Goal: Task Accomplishment & Management: Use online tool/utility

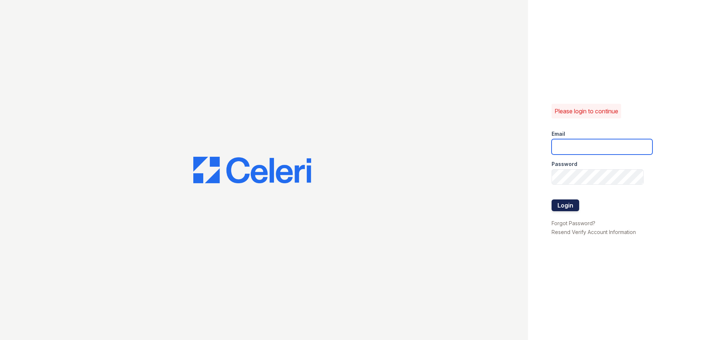
type input "commonsatcampcreek@mmgmgt.com"
click at [563, 207] on button "Login" at bounding box center [565, 206] width 28 height 12
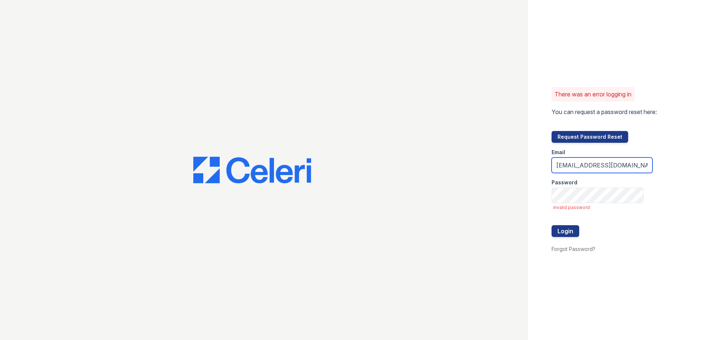
scroll to position [0, 24]
drag, startPoint x: 556, startPoint y: 169, endPoint x: 704, endPoint y: 168, distance: 148.0
click at [704, 167] on html "There was an error logging in You can request a password reset here: Request Pa…" at bounding box center [352, 170] width 704 height 340
type input "vfeemster@mmgmgt.com"
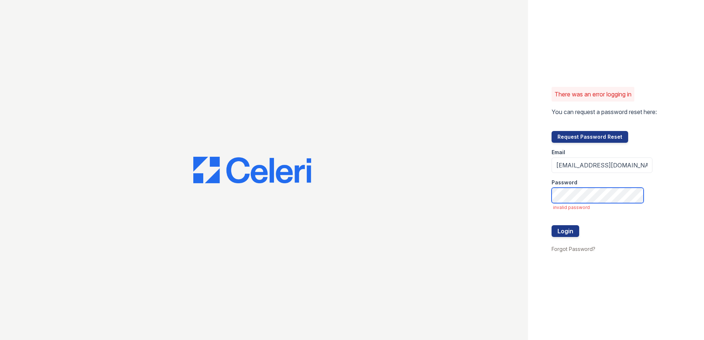
click at [392, 228] on div "There was an error logging in You can request a password reset here: Request Pa…" at bounding box center [352, 170] width 704 height 340
click at [551, 225] on button "Login" at bounding box center [565, 231] width 28 height 12
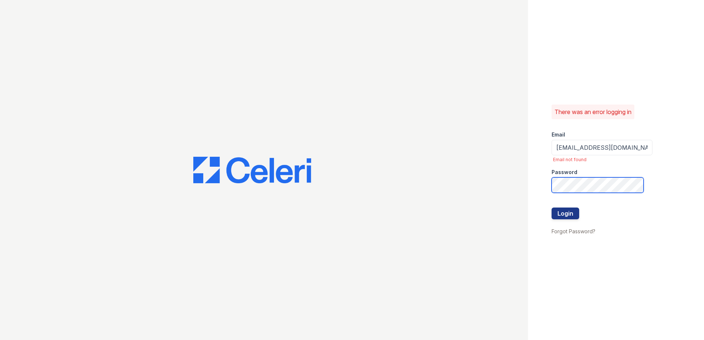
click at [551, 208] on button "Login" at bounding box center [565, 214] width 28 height 12
click at [633, 145] on input "vfeemster@mmgmgt.com" at bounding box center [601, 147] width 101 height 15
type input "[EMAIL_ADDRESS][DOMAIN_NAME]"
click at [566, 222] on div at bounding box center [601, 222] width 101 height 7
click at [564, 213] on button "Login" at bounding box center [565, 214] width 28 height 12
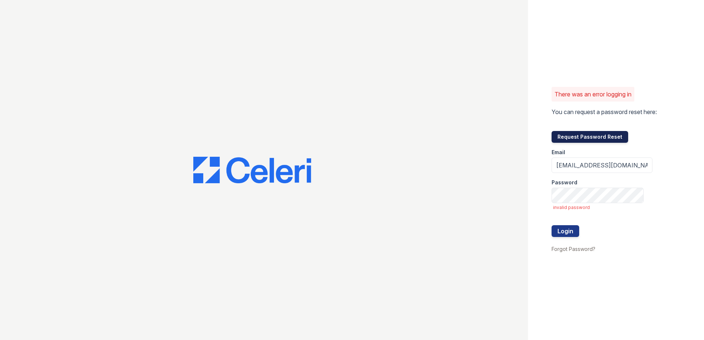
click at [586, 135] on button "Request Password Reset" at bounding box center [589, 137] width 77 height 12
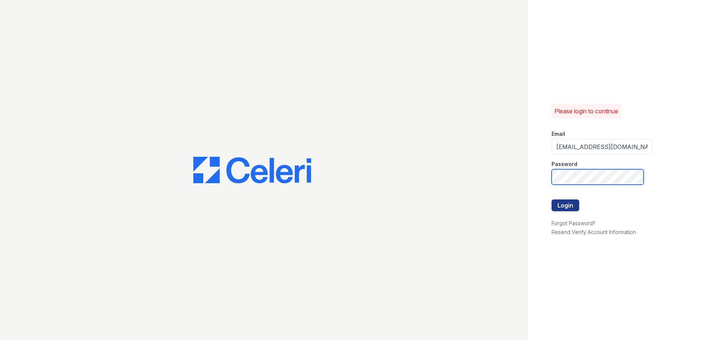
type input "[EMAIL_ADDRESS][DOMAIN_NAME]"
click at [560, 207] on button "Login" at bounding box center [565, 206] width 28 height 12
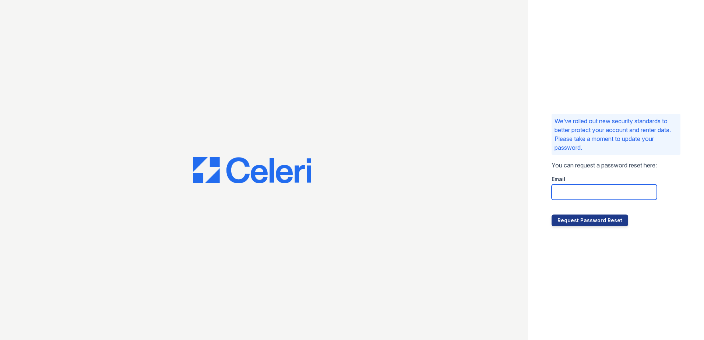
click at [575, 191] on input "email" at bounding box center [603, 191] width 105 height 15
type input "vfeemster@mmgmgt.com"
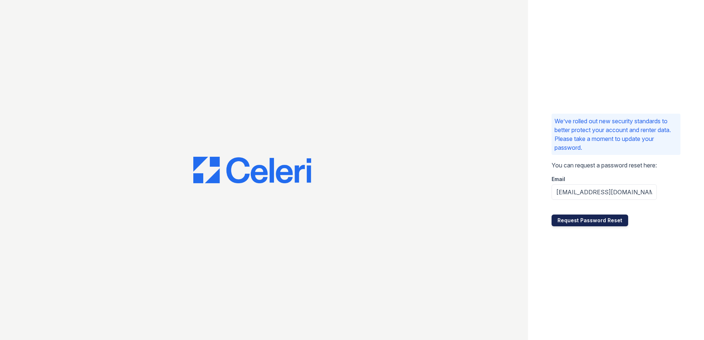
click at [602, 218] on button "Request Password Reset" at bounding box center [589, 221] width 77 height 12
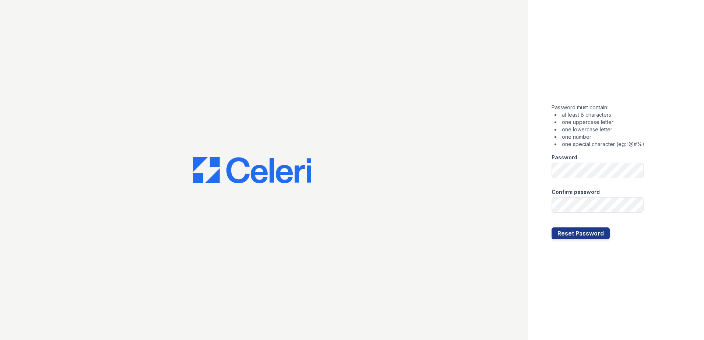
click at [530, 168] on div "Password must contain: at least 8 characters one uppercase letter one lowercase…" at bounding box center [616, 170] width 176 height 340
click at [551, 228] on button "Reset Password" at bounding box center [580, 234] width 58 height 12
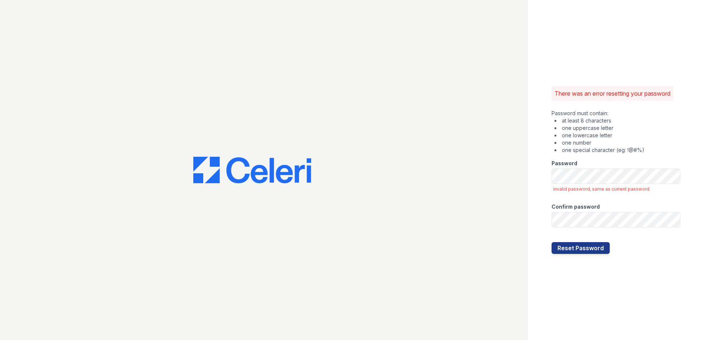
drag, startPoint x: 673, startPoint y: 124, endPoint x: 642, endPoint y: 142, distance: 35.8
click at [673, 124] on li "at least 8 characters" at bounding box center [617, 120] width 126 height 7
click at [519, 209] on div at bounding box center [264, 170] width 528 height 340
click at [568, 248] on button "Reset Password" at bounding box center [580, 248] width 58 height 12
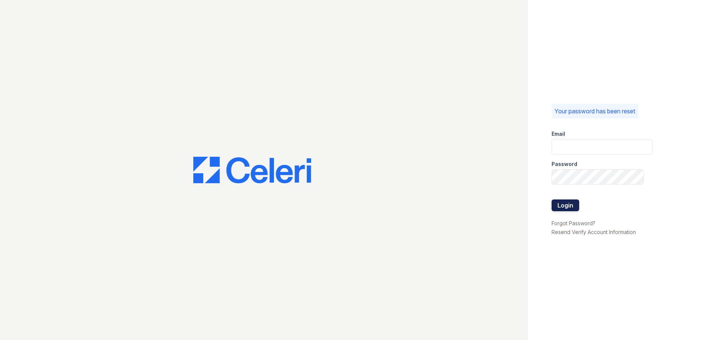
type input "[EMAIL_ADDRESS][DOMAIN_NAME]"
click at [565, 205] on button "Login" at bounding box center [565, 206] width 28 height 12
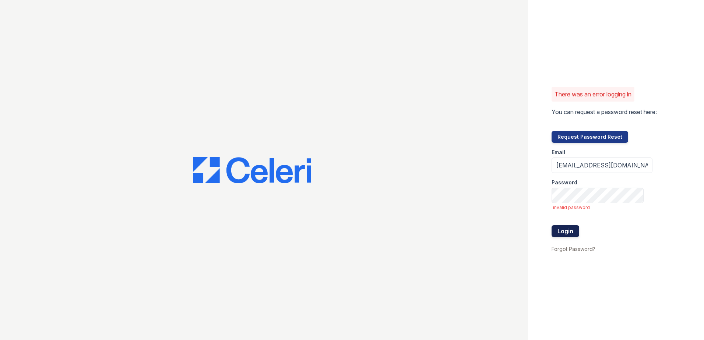
click at [560, 227] on button "Login" at bounding box center [565, 231] width 28 height 12
click at [564, 237] on div at bounding box center [601, 240] width 101 height 7
click at [687, 144] on div "There was an error logging in You can request a password reset here: Request Pa…" at bounding box center [616, 170] width 176 height 340
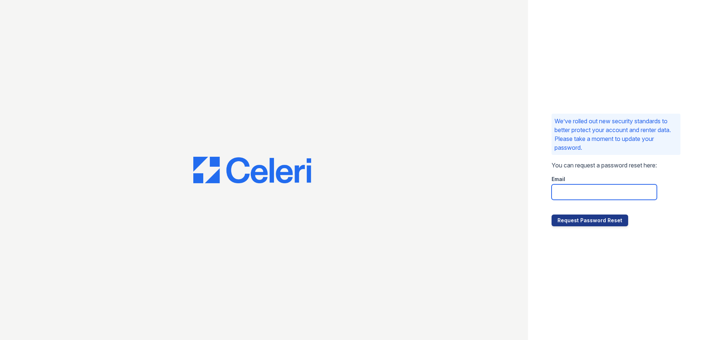
click at [586, 194] on input "email" at bounding box center [603, 191] width 105 height 15
type input "[EMAIL_ADDRESS][DOMAIN_NAME]"
click at [575, 193] on input "email" at bounding box center [603, 191] width 105 height 15
click at [563, 188] on input "email" at bounding box center [603, 191] width 105 height 15
type input "[EMAIL_ADDRESS][DOMAIN_NAME]"
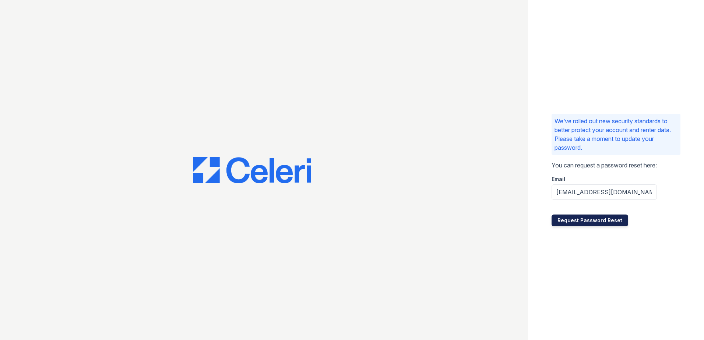
click at [581, 222] on button "Request Password Reset" at bounding box center [589, 221] width 77 height 12
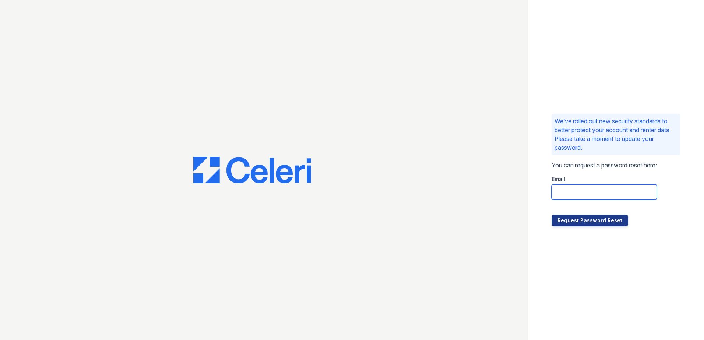
click at [563, 197] on input "email" at bounding box center [603, 191] width 105 height 15
type input "[EMAIL_ADDRESS][DOMAIN_NAME]"
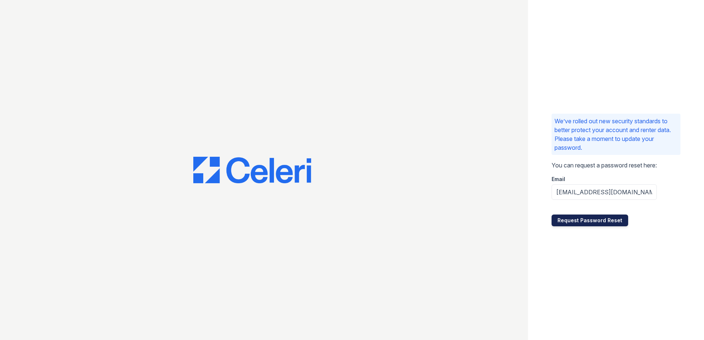
click at [578, 223] on button "Request Password Reset" at bounding box center [589, 221] width 77 height 12
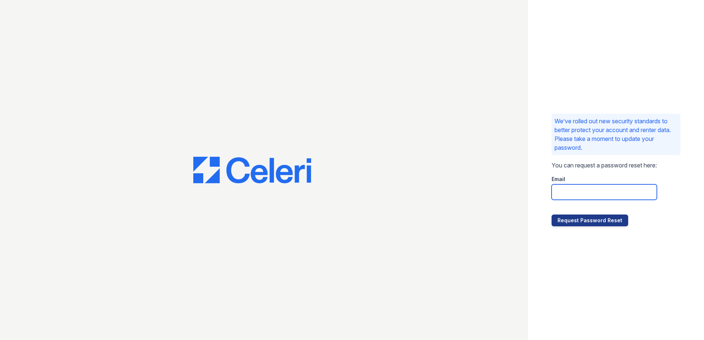
click at [593, 193] on input "email" at bounding box center [603, 191] width 105 height 15
type input "[EMAIL_ADDRESS][DOMAIN_NAME]"
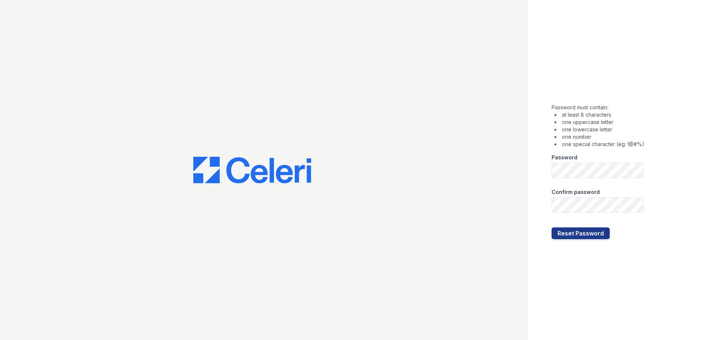
click at [652, 136] on div "Password must contain: at least 8 characters one uppercase letter one lowercase…" at bounding box center [616, 170] width 176 height 340
click at [583, 213] on div at bounding box center [597, 220] width 93 height 15
click at [445, 172] on div "Password must contain: at least 8 characters one uppercase letter one lowercase…" at bounding box center [352, 170] width 704 height 340
click at [542, 151] on div "Password must contain: at least 8 characters one uppercase letter one lowercase…" at bounding box center [616, 170] width 176 height 340
click at [660, 137] on div "Password must contain: at least 8 characters one uppercase letter one lowercase…" at bounding box center [616, 170] width 176 height 340
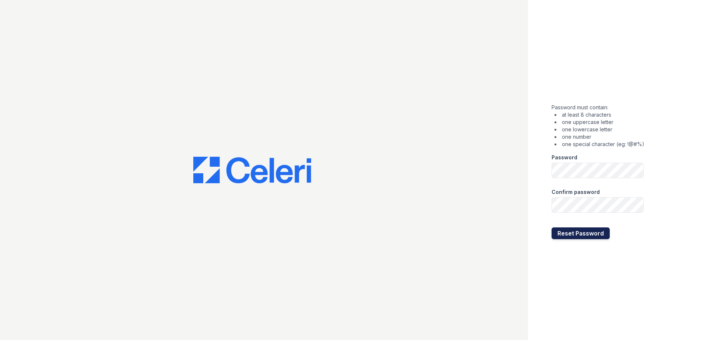
click at [599, 237] on button "Reset Password" at bounding box center [580, 234] width 58 height 12
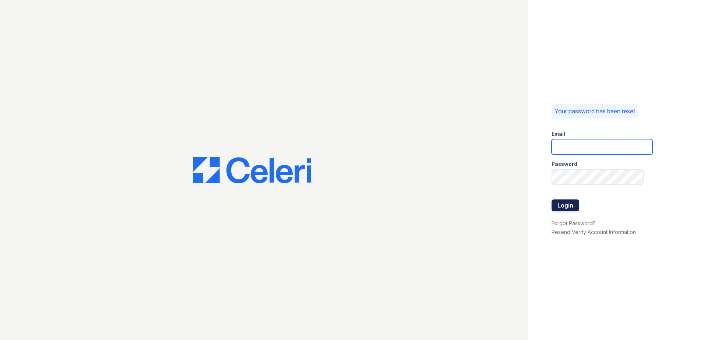
type input "[EMAIL_ADDRESS][DOMAIN_NAME]"
click at [559, 207] on button "Login" at bounding box center [565, 206] width 28 height 12
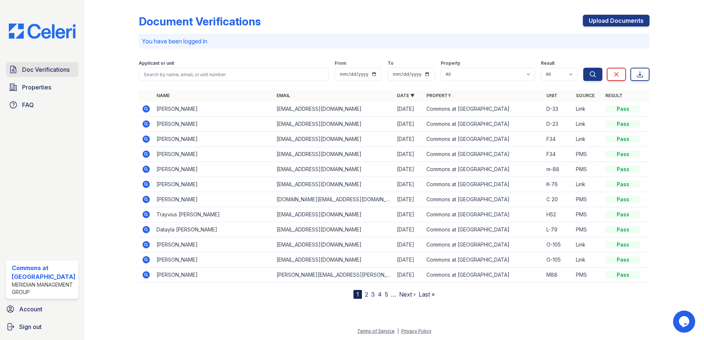
click at [64, 68] on span "Doc Verifications" at bounding box center [45, 69] width 47 height 9
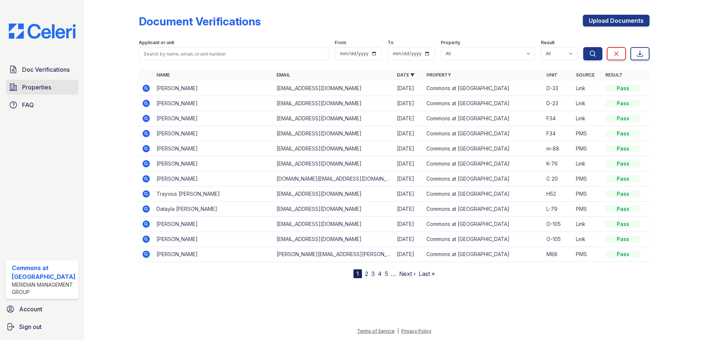
click at [22, 91] on link "Properties" at bounding box center [42, 87] width 73 height 15
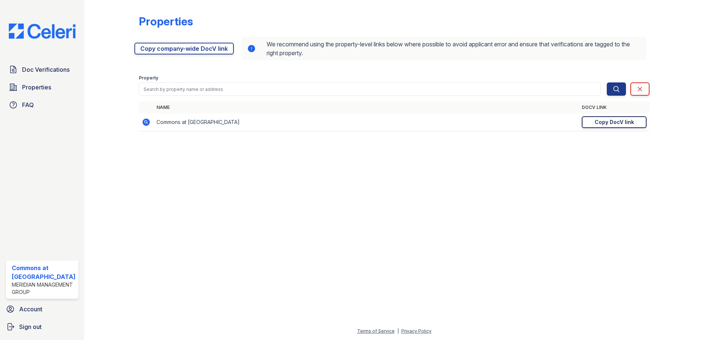
click at [626, 120] on div "Copy DocV link" at bounding box center [614, 122] width 39 height 7
click at [50, 79] on div "Doc Verifications Properties FAQ" at bounding box center [42, 87] width 78 height 50
click at [35, 88] on span "Properties" at bounding box center [36, 87] width 29 height 9
click at [39, 70] on span "Doc Verifications" at bounding box center [45, 69] width 47 height 9
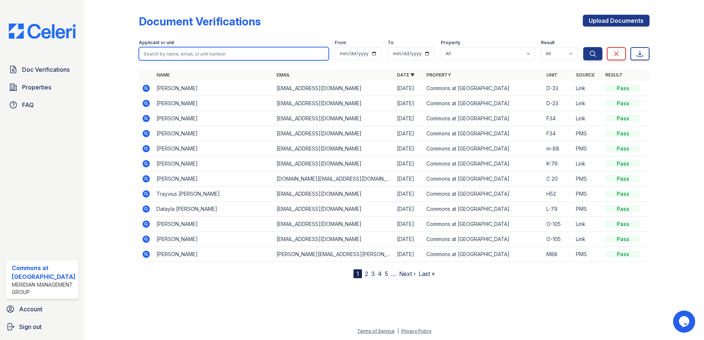
click at [163, 52] on input "search" at bounding box center [234, 53] width 190 height 13
type input "myeshia"
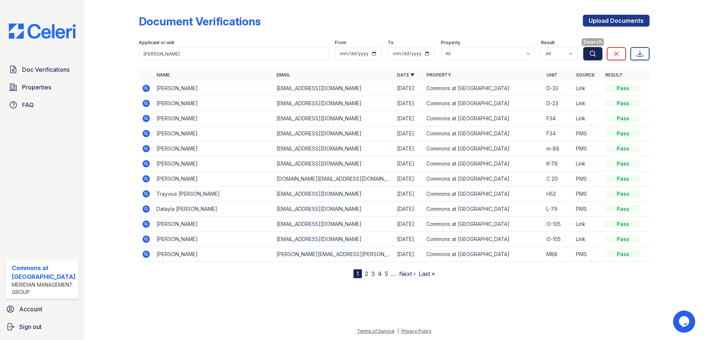
click at [590, 55] on icon "submit" at bounding box center [592, 53] width 7 height 7
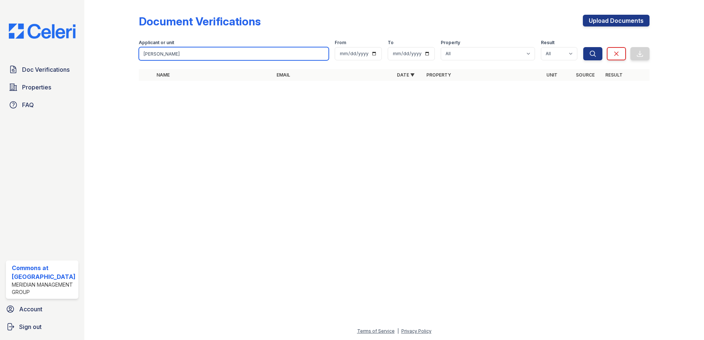
drag, startPoint x: 186, startPoint y: 54, endPoint x: -22, endPoint y: 30, distance: 209.4
click at [0, 30] on html "Doc Verifications Properties FAQ Commons at Camp Creek Meridian Management Grou…" at bounding box center [352, 170] width 704 height 340
drag, startPoint x: 188, startPoint y: 50, endPoint x: -134, endPoint y: 47, distance: 321.8
click at [0, 47] on html "Doc Verifications Properties FAQ Commons at Camp Creek Meridian Management Grou…" at bounding box center [352, 170] width 704 height 340
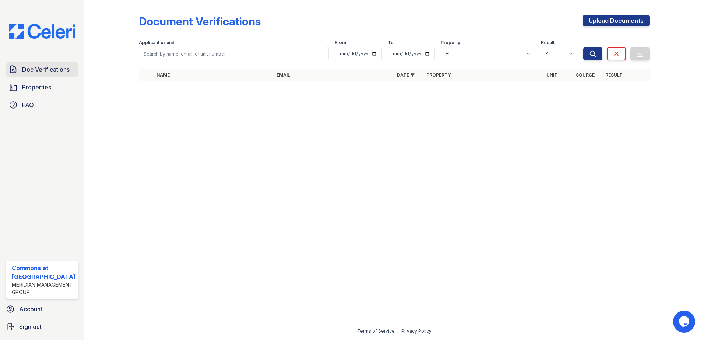
click at [37, 70] on span "Doc Verifications" at bounding box center [45, 69] width 47 height 9
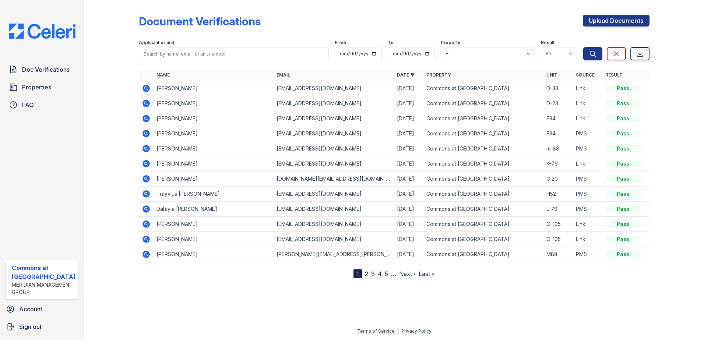
click at [365, 275] on link "2" at bounding box center [366, 273] width 3 height 7
click at [372, 274] on nav "« First ‹ Prev 1 2 3 4 5 6 … Next › Last »" at bounding box center [394, 273] width 126 height 9
click at [371, 277] on link "1" at bounding box center [370, 273] width 3 height 7
click at [47, 66] on span "Doc Verifications" at bounding box center [45, 69] width 47 height 9
click at [39, 68] on span "Doc Verifications" at bounding box center [45, 69] width 47 height 9
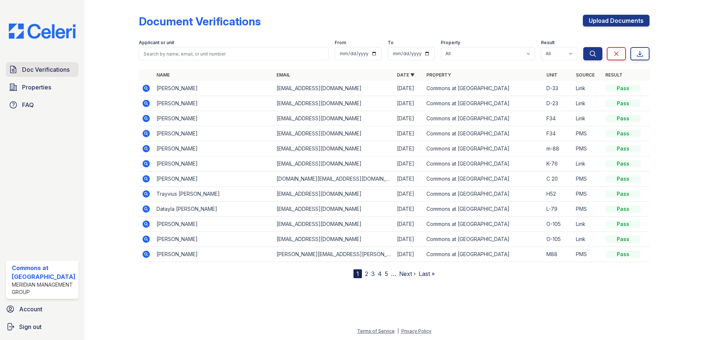
click at [55, 70] on span "Doc Verifications" at bounding box center [45, 69] width 47 height 9
click at [45, 90] on span "Properties" at bounding box center [36, 87] width 29 height 9
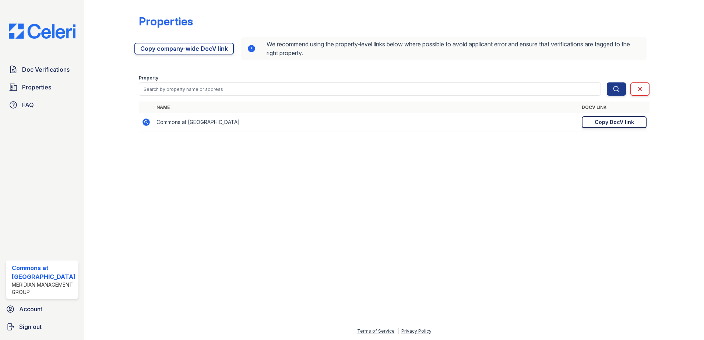
click at [628, 122] on div "Copy DocV link" at bounding box center [614, 122] width 39 height 7
click at [45, 87] on span "Properties" at bounding box center [36, 87] width 29 height 9
click at [612, 123] on div "Copy DocV link" at bounding box center [614, 122] width 39 height 7
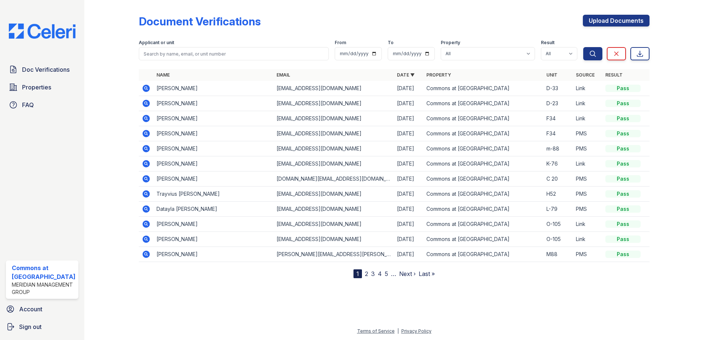
click at [147, 118] on icon at bounding box center [146, 118] width 9 height 9
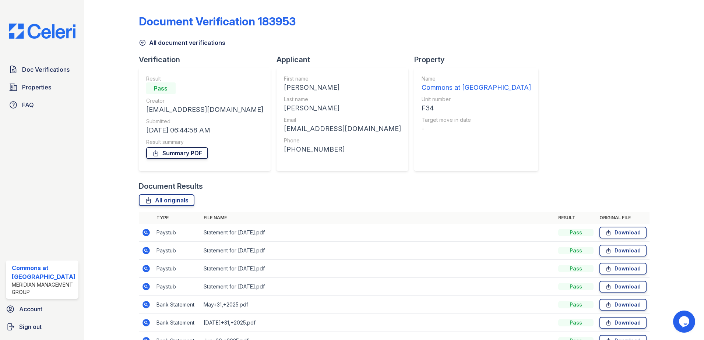
click at [191, 151] on link "Summary PDF" at bounding box center [177, 153] width 62 height 12
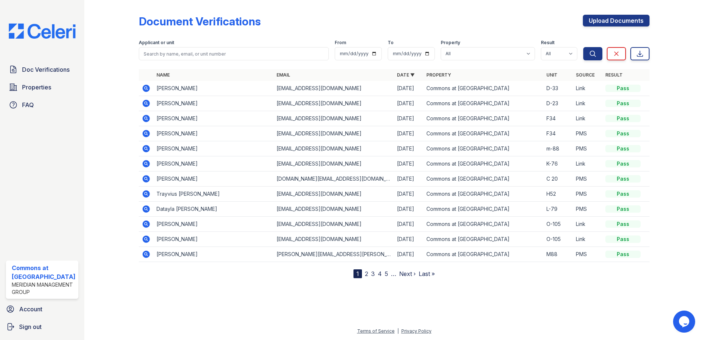
click at [148, 148] on icon at bounding box center [145, 148] width 7 height 7
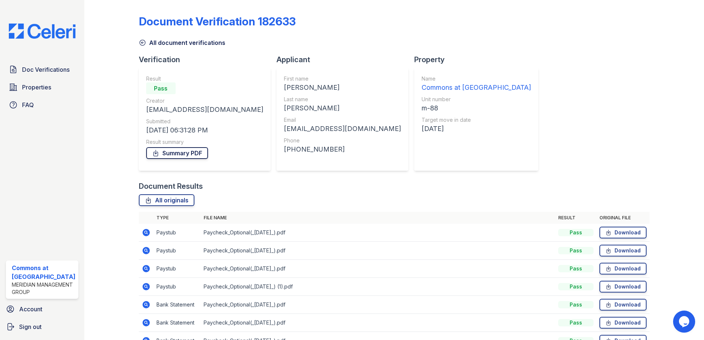
click at [182, 150] on link "Summary PDF" at bounding box center [177, 153] width 62 height 12
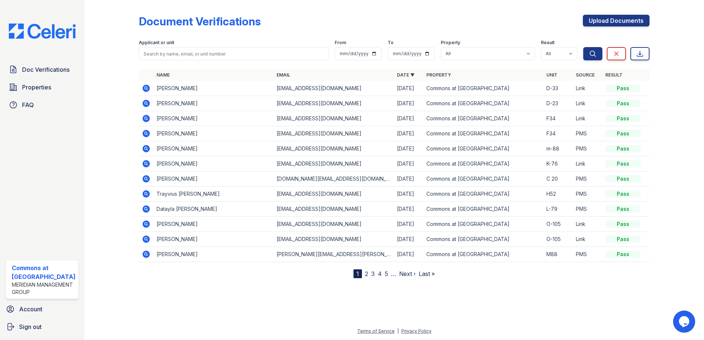
click at [365, 275] on link "2" at bounding box center [366, 273] width 3 height 7
